Goal: Information Seeking & Learning: Compare options

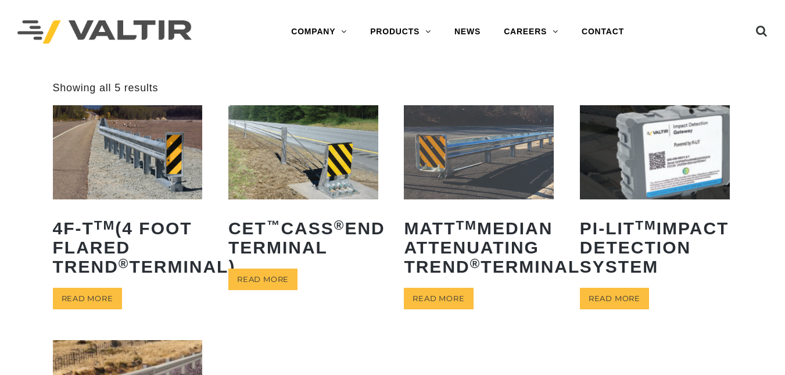
click at [103, 183] on img at bounding box center [128, 152] width 150 height 94
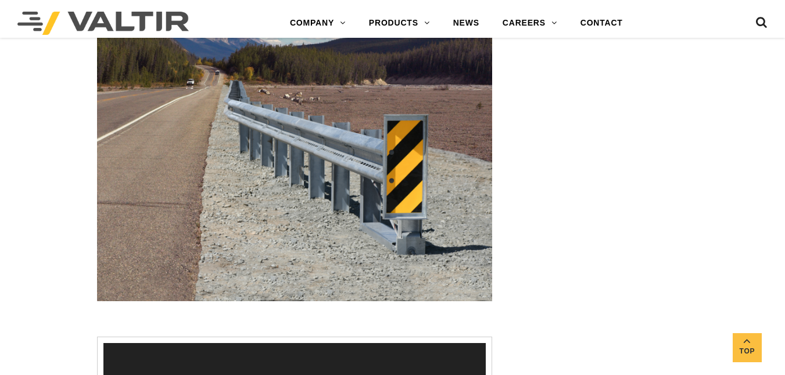
scroll to position [1279, 0]
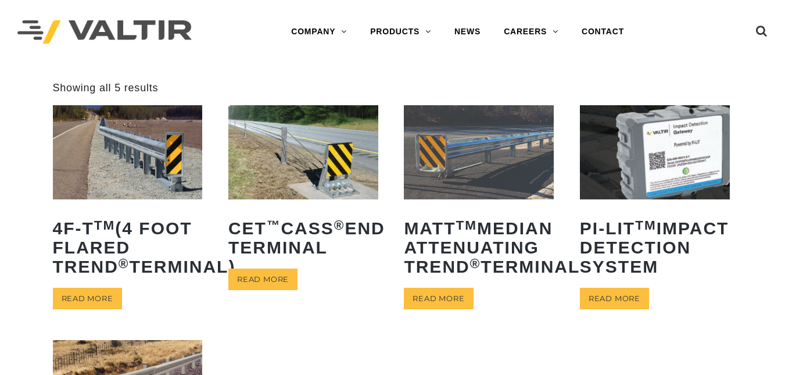
scroll to position [328, 0]
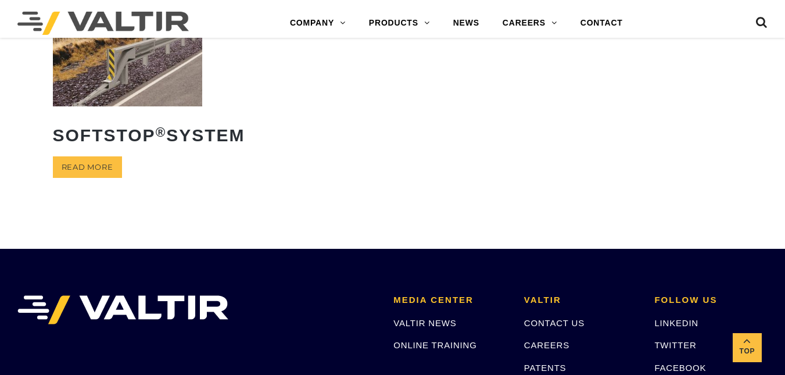
click at [116, 86] on img at bounding box center [128, 59] width 150 height 94
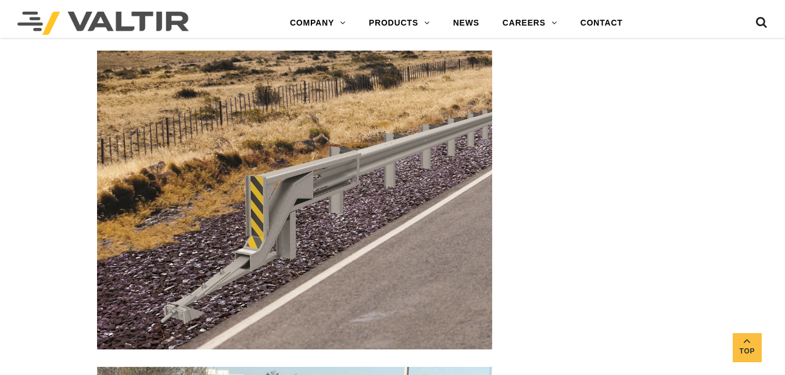
scroll to position [1340, 0]
